Goal: Find specific page/section: Find specific page/section

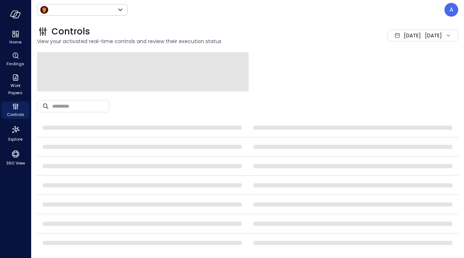
type input "*****"
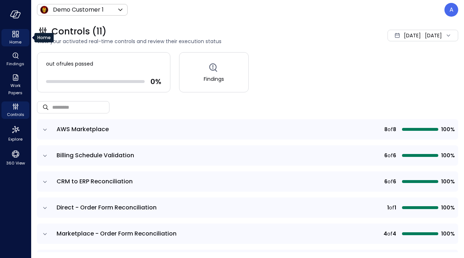
click at [18, 36] on icon "Home" at bounding box center [17, 36] width 3 height 2
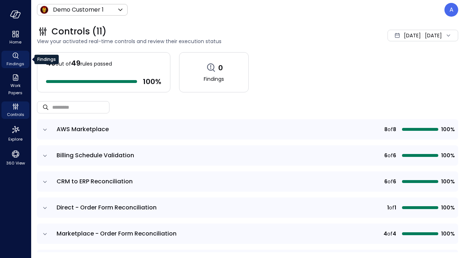
click at [16, 58] on icon "Findings" at bounding box center [15, 55] width 9 height 9
